Goal: Task Accomplishment & Management: Use online tool/utility

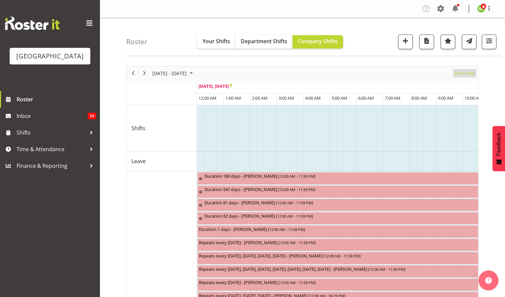
click at [471, 75] on span "Time Scale" at bounding box center [465, 73] width 22 height 8
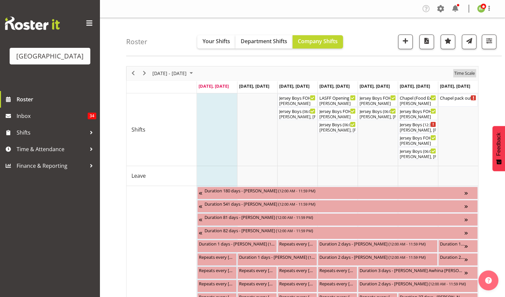
click at [464, 69] on span "Time Scale" at bounding box center [465, 73] width 22 height 8
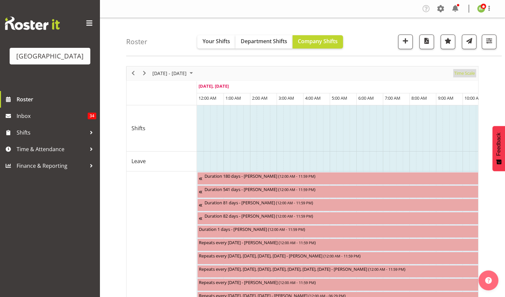
click at [472, 75] on span "Time Scale" at bounding box center [465, 73] width 22 height 8
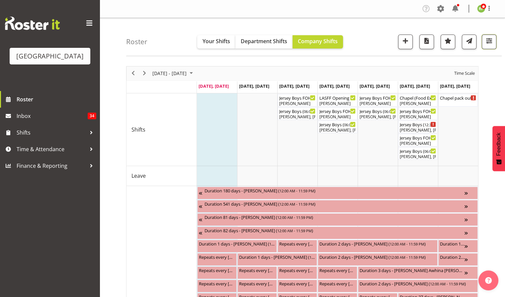
click at [490, 41] on span "button" at bounding box center [489, 41] width 9 height 9
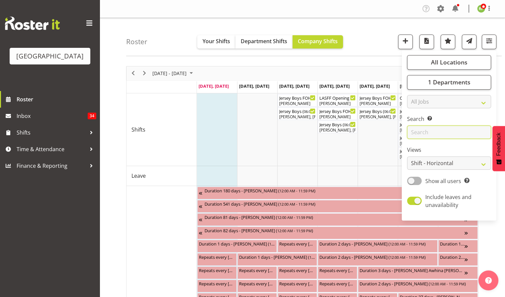
click at [433, 133] on input "text" at bounding box center [449, 132] width 84 height 13
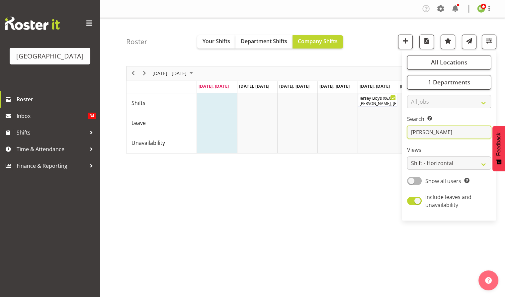
type input "[PERSON_NAME]"
click at [364, 207] on div "[DATE] - [DATE] [DATE] Day Week Fortnight Month calendar Month Agenda Time Scal…" at bounding box center [315, 194] width 379 height 266
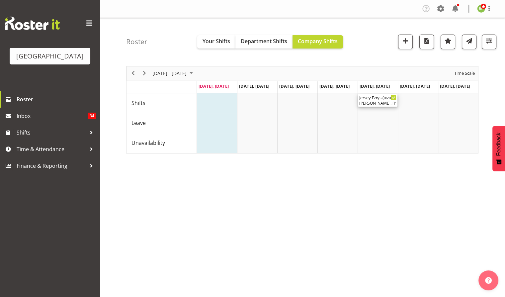
click at [381, 105] on div "[PERSON_NAME], [PERSON_NAME], [PERSON_NAME], [PERSON_NAME], [PERSON_NAME], [PER…" at bounding box center [377, 103] width 37 height 6
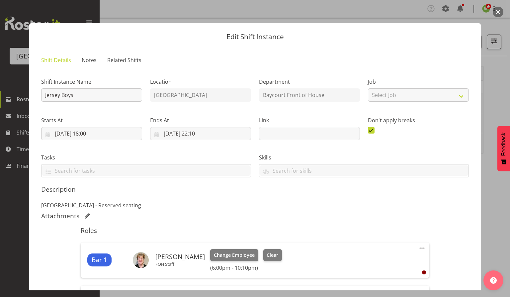
click at [495, 9] on button "button" at bounding box center [498, 12] width 11 height 11
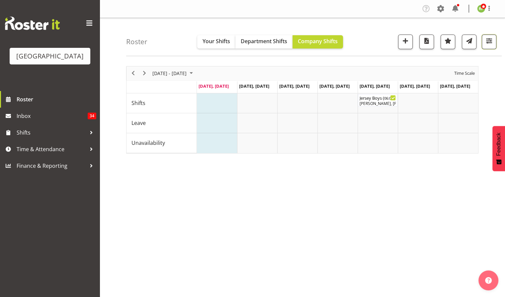
click at [491, 41] on span "button" at bounding box center [489, 41] width 9 height 9
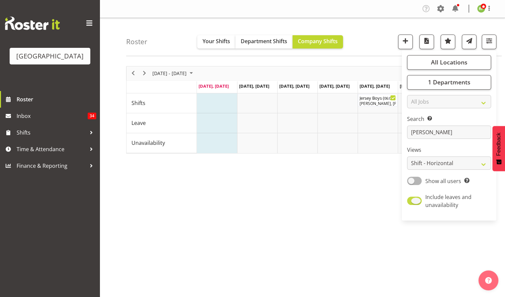
click at [420, 202] on span at bounding box center [414, 201] width 15 height 8
click at [411, 202] on input "Include leaves and unavailability" at bounding box center [409, 201] width 4 height 4
checkbox input "false"
click at [384, 38] on div "Roster Your Shifts Department Shifts Company Shifts All Locations [GEOGRAPHIC_D…" at bounding box center [314, 37] width 376 height 38
